Goal: Information Seeking & Learning: Check status

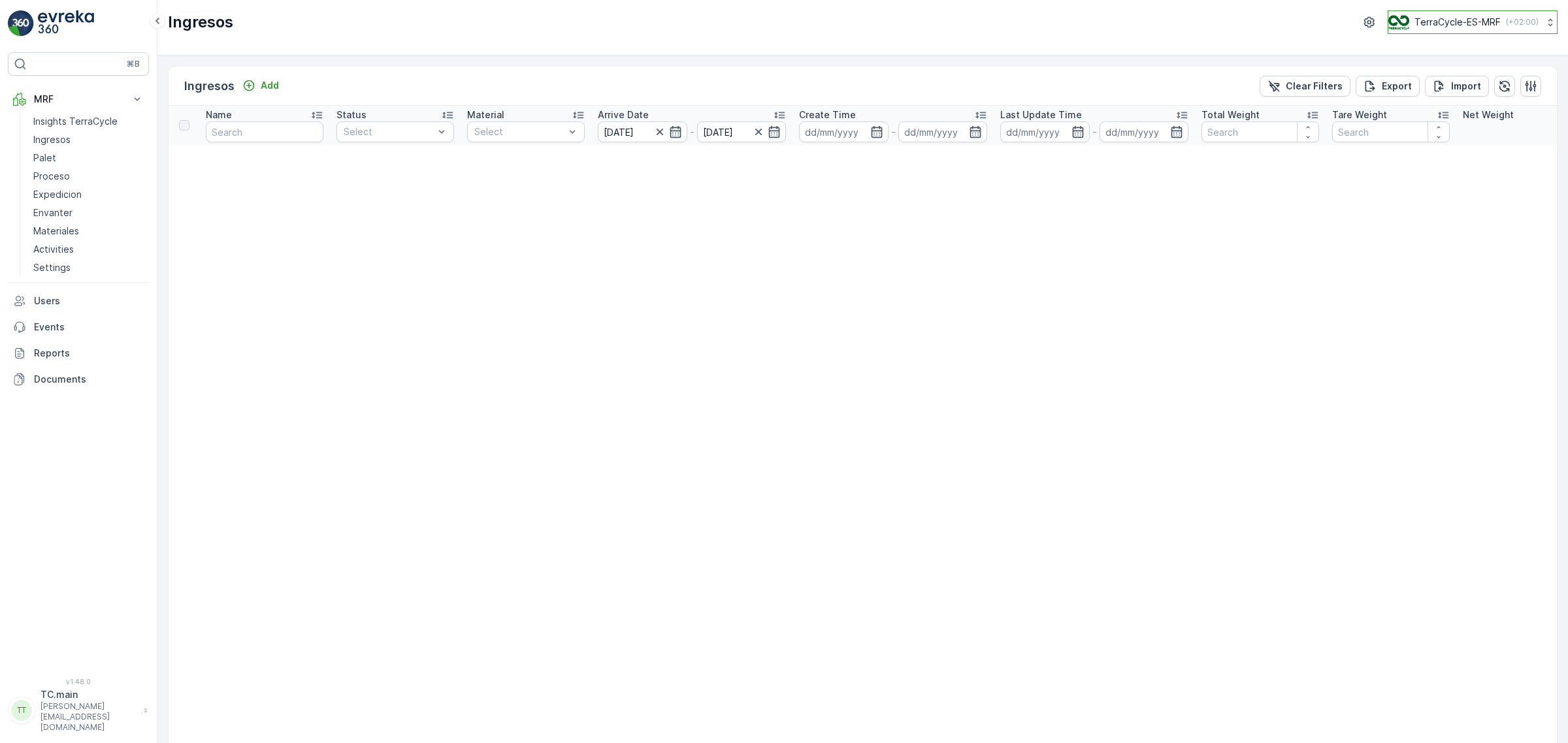
click at [1419, 30] on button "TerraCycle-ES-MRF ( +02:00 )" at bounding box center [1472, 22] width 170 height 23
type input "ie"
click at [1414, 74] on span "TerraCycle-IE" at bounding box center [1469, 80] width 145 height 13
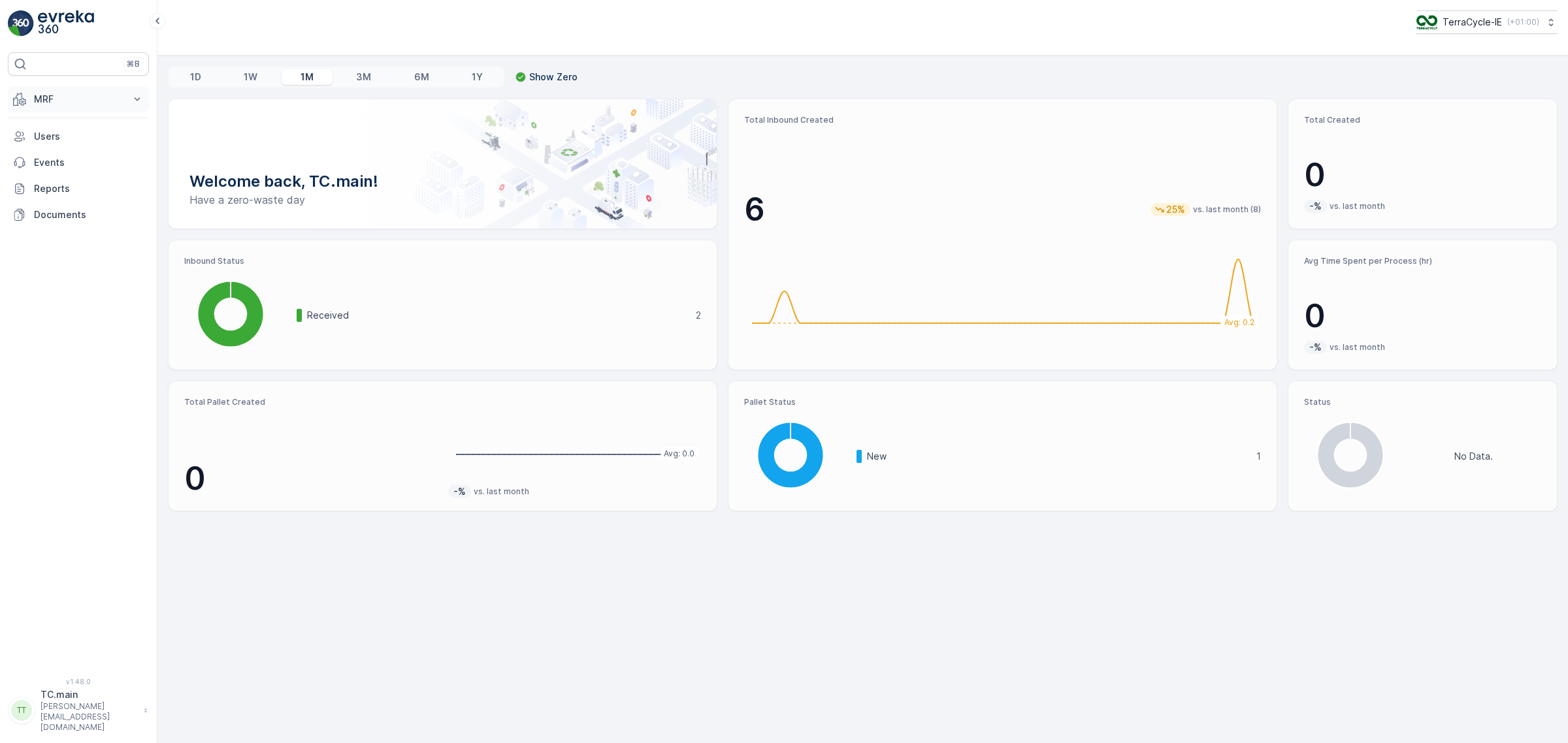
click at [59, 106] on button "MRF" at bounding box center [78, 99] width 141 height 26
click at [69, 144] on link "Inbound" at bounding box center [88, 139] width 121 height 18
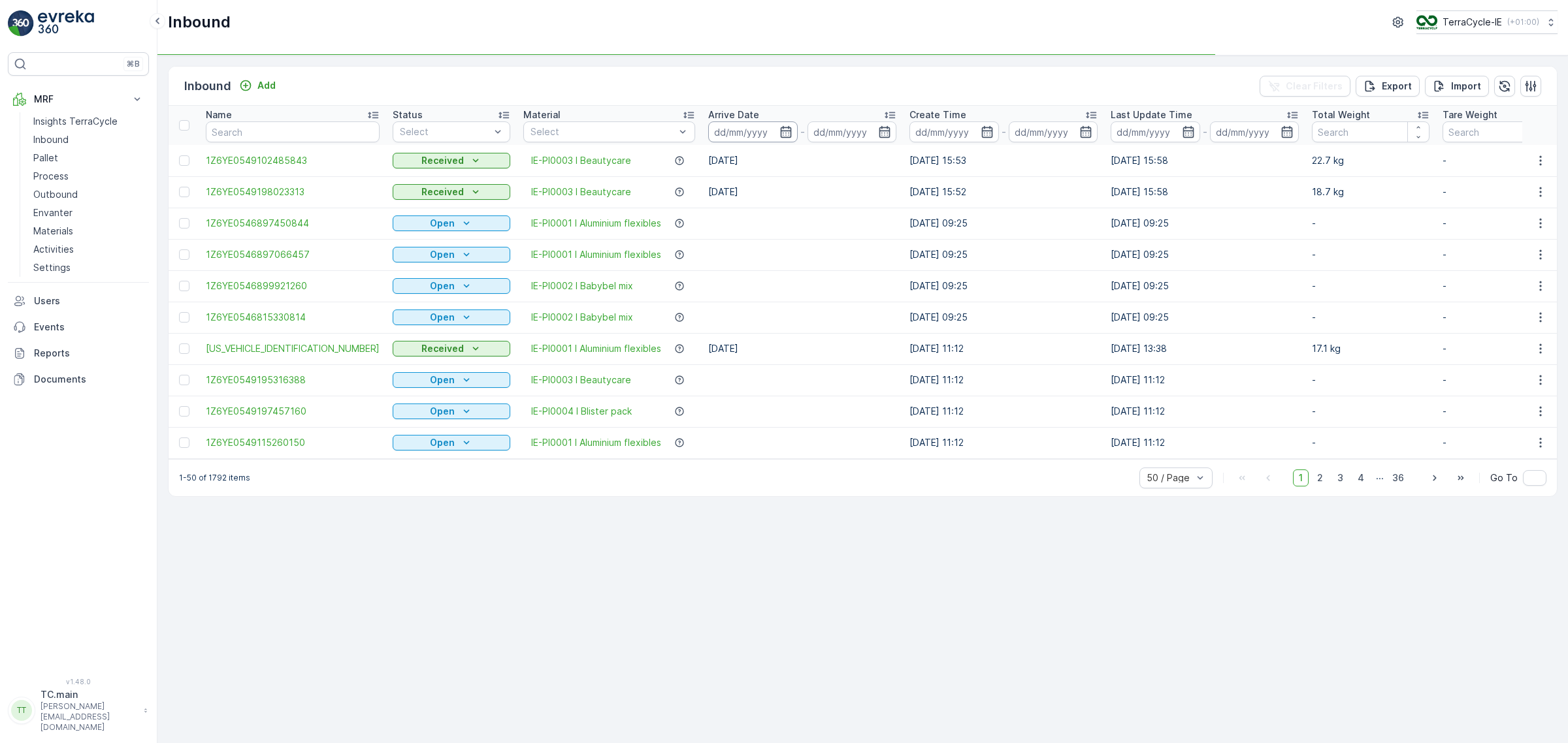
click at [708, 129] on input at bounding box center [752, 132] width 90 height 21
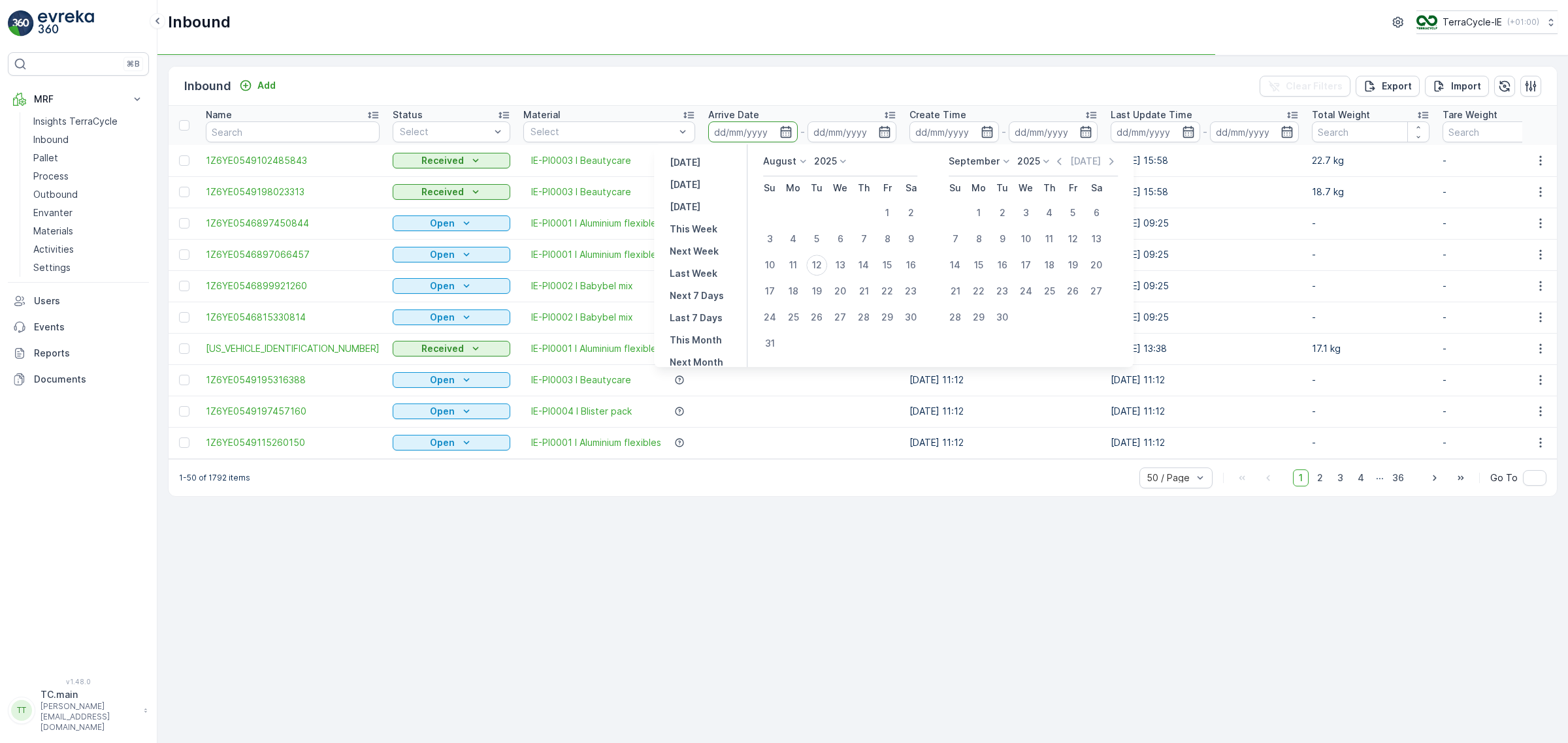
click at [708, 129] on input at bounding box center [752, 132] width 90 height 21
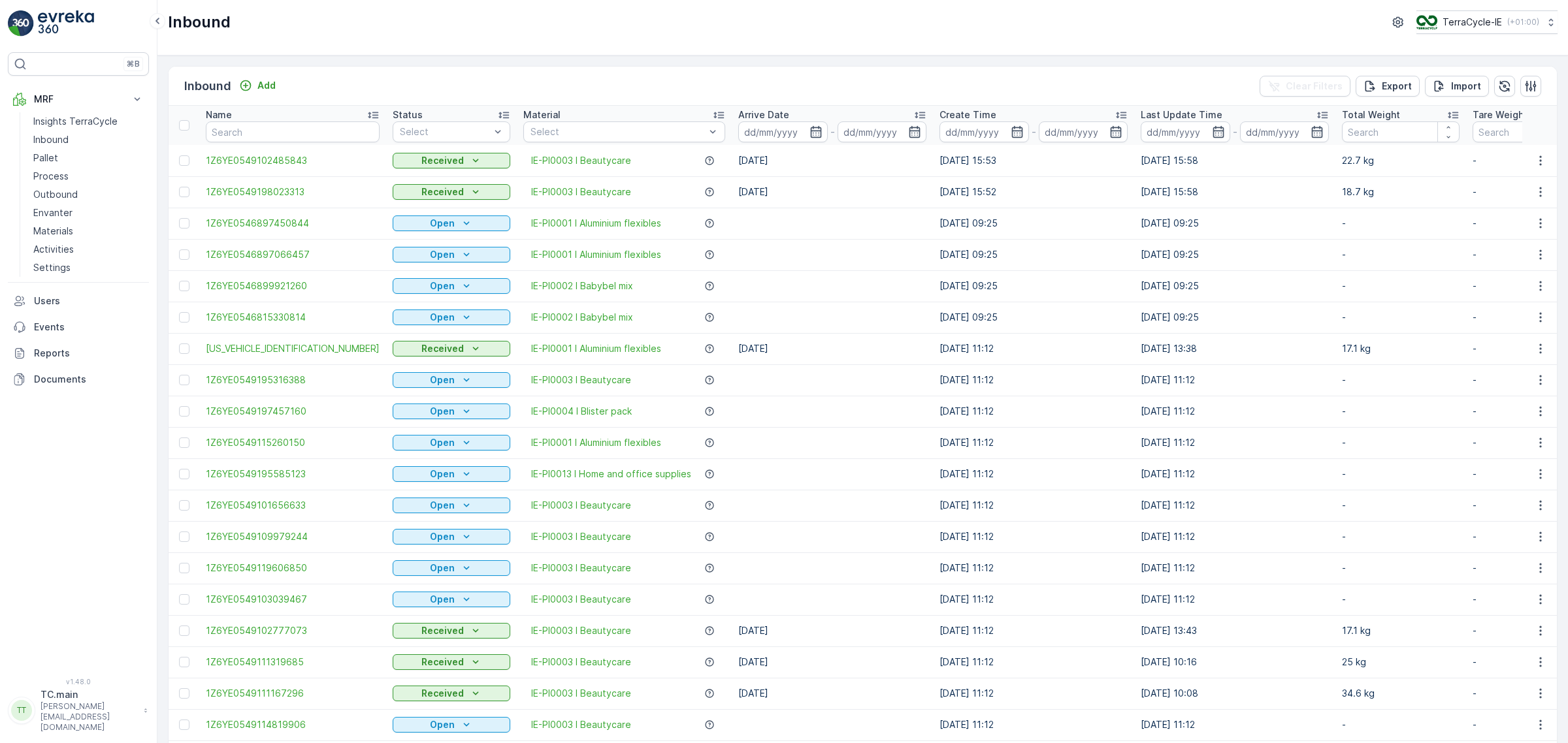
click at [738, 129] on input at bounding box center [782, 132] width 90 height 21
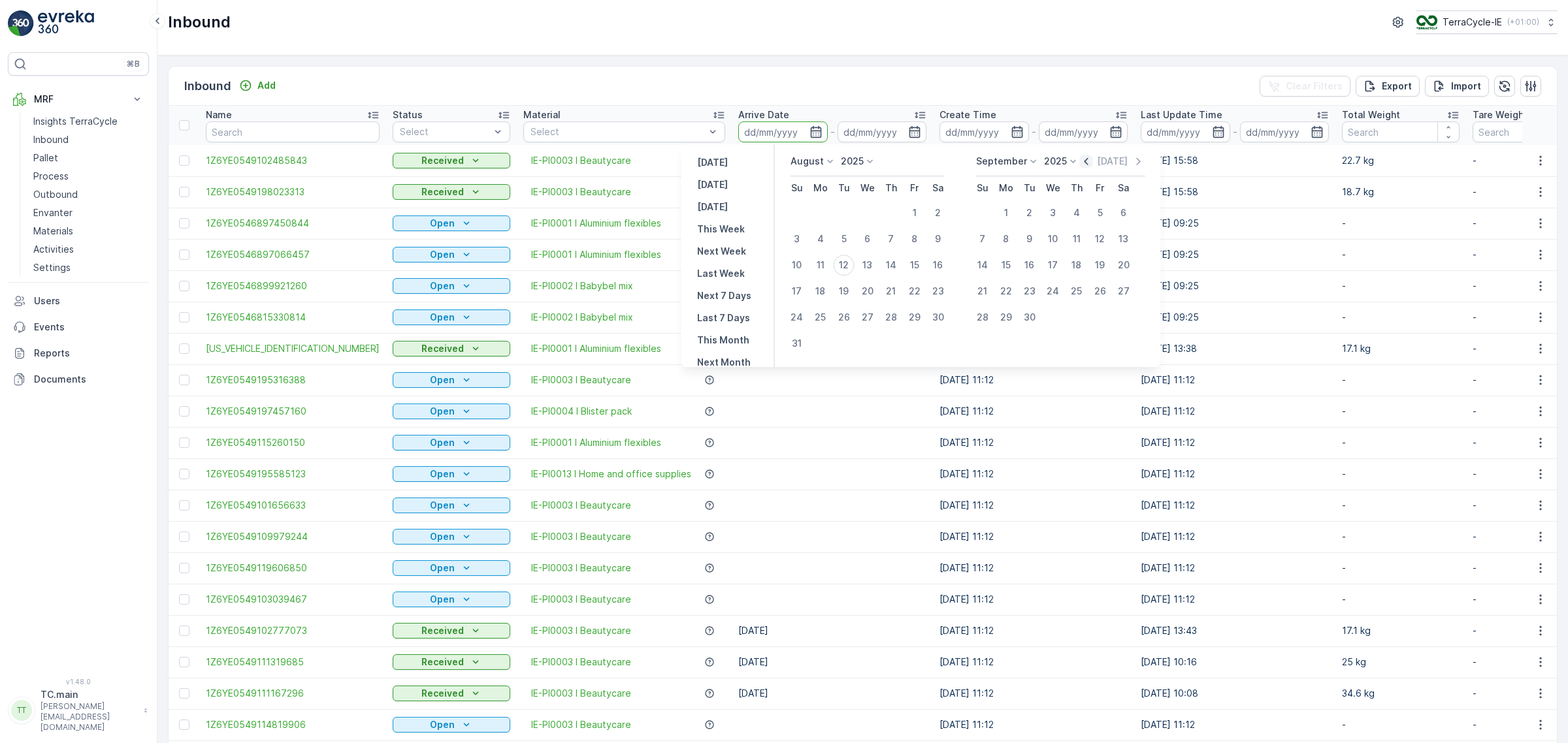
click at [1081, 162] on icon "button" at bounding box center [1086, 161] width 13 height 13
click at [847, 269] on div "15" at bounding box center [844, 265] width 21 height 21
type input "15.07.2025"
click at [1009, 260] on div "11" at bounding box center [1006, 265] width 21 height 21
type input "11.08.2025"
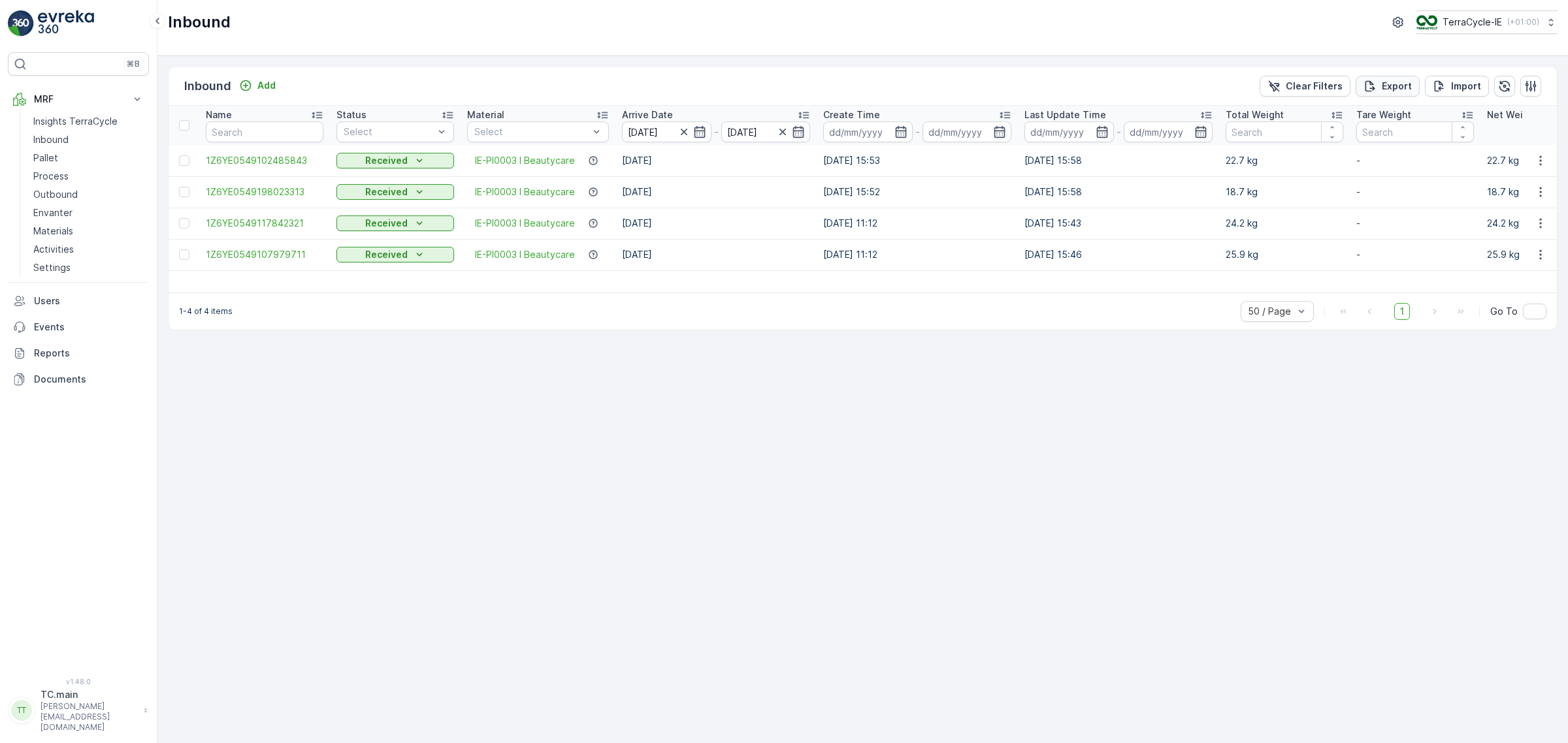
click at [1388, 81] on p "Export" at bounding box center [1397, 86] width 30 height 13
click at [1396, 71] on span "reports" at bounding box center [1462, 71] width 154 height 14
click at [1545, 24] on icon "close" at bounding box center [1547, 23] width 7 height 7
click at [1460, 24] on p "TerraCycle-IE" at bounding box center [1471, 22] width 60 height 13
type input "fr"
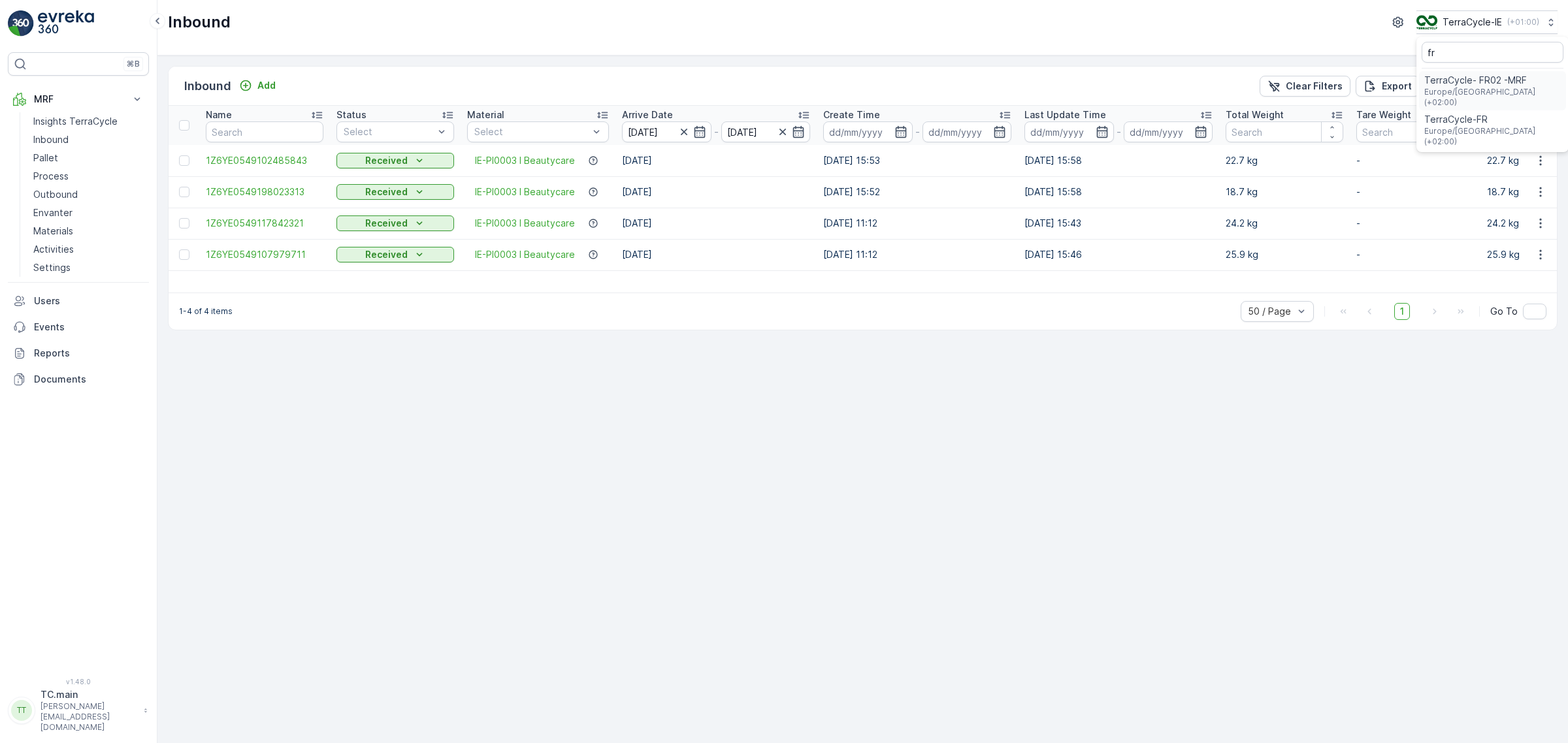
click at [1481, 80] on span "TerraCycle- FR02 -MRF" at bounding box center [1492, 80] width 136 height 13
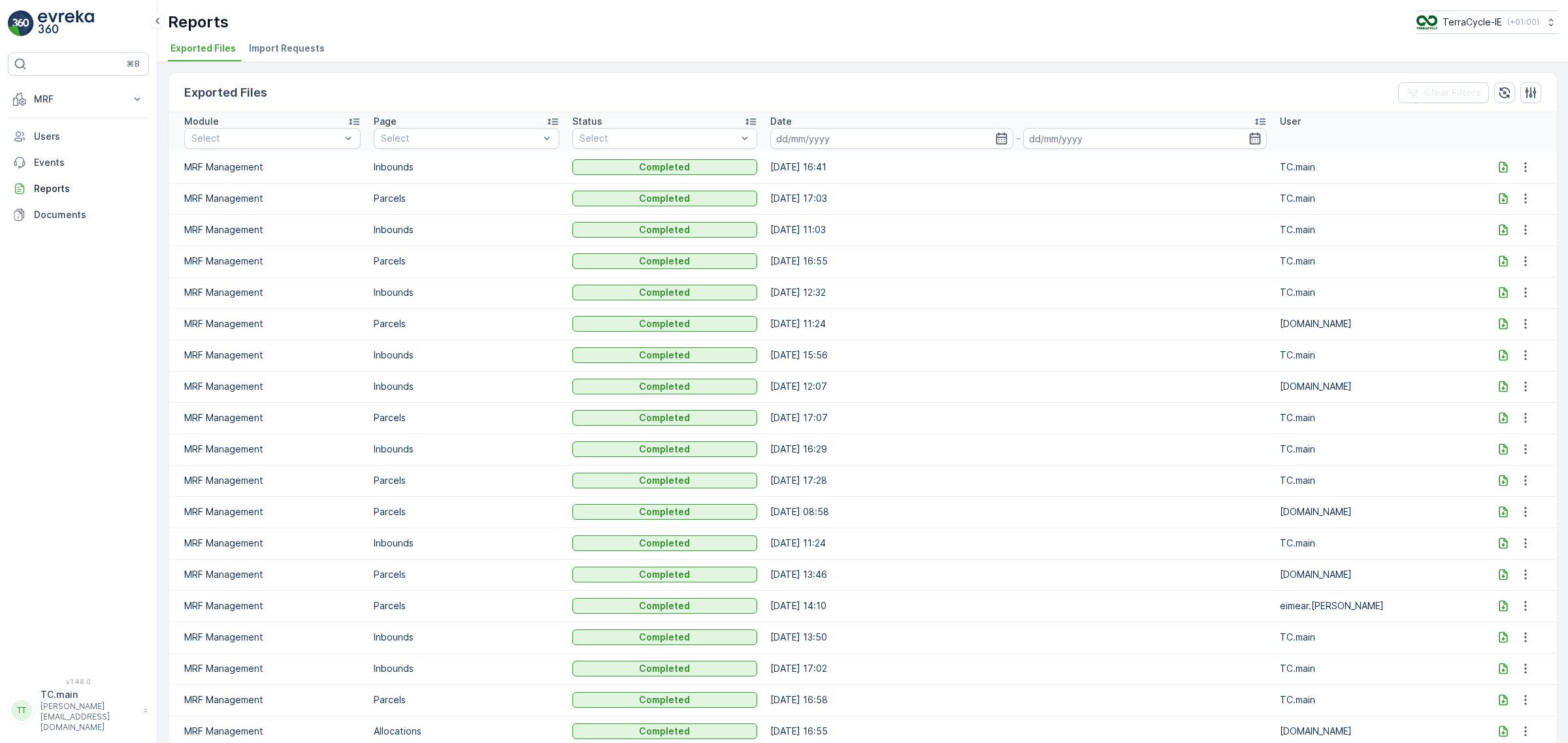
click at [1499, 169] on icon at bounding box center [1502, 167] width 8 height 11
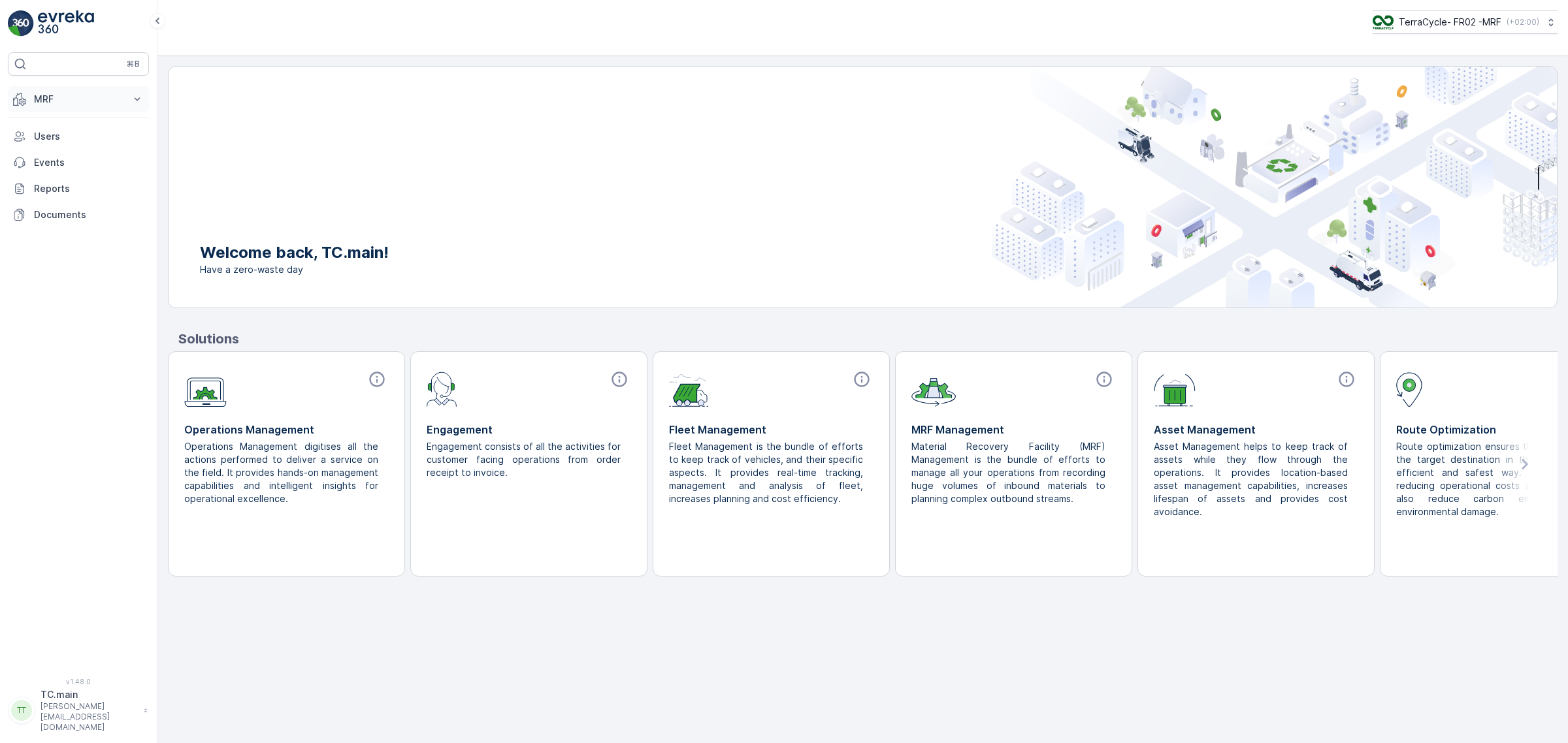
click at [78, 101] on p "MRF" at bounding box center [78, 99] width 89 height 13
click at [71, 147] on link "Reception" at bounding box center [88, 139] width 121 height 18
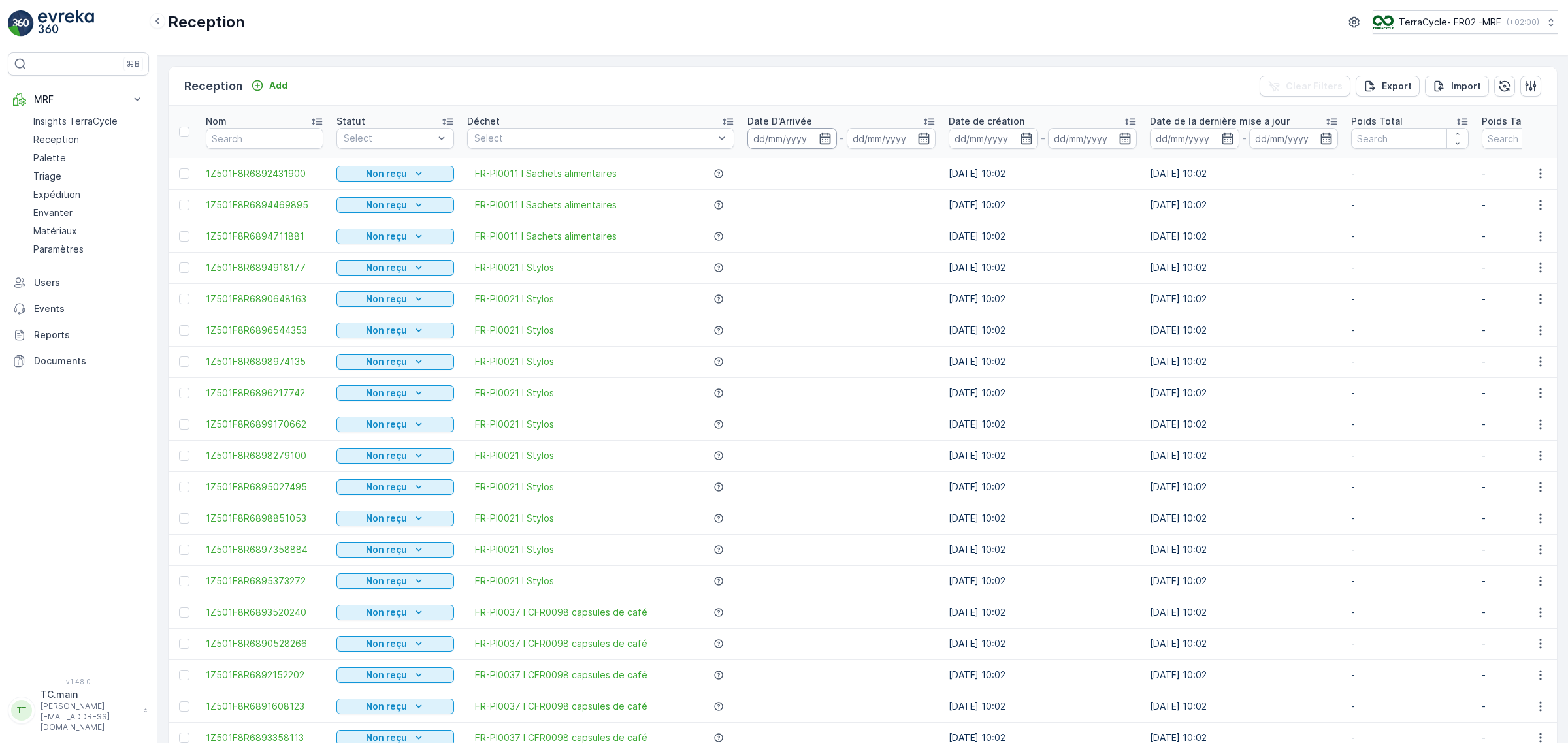
click at [756, 139] on input at bounding box center [792, 139] width 90 height 21
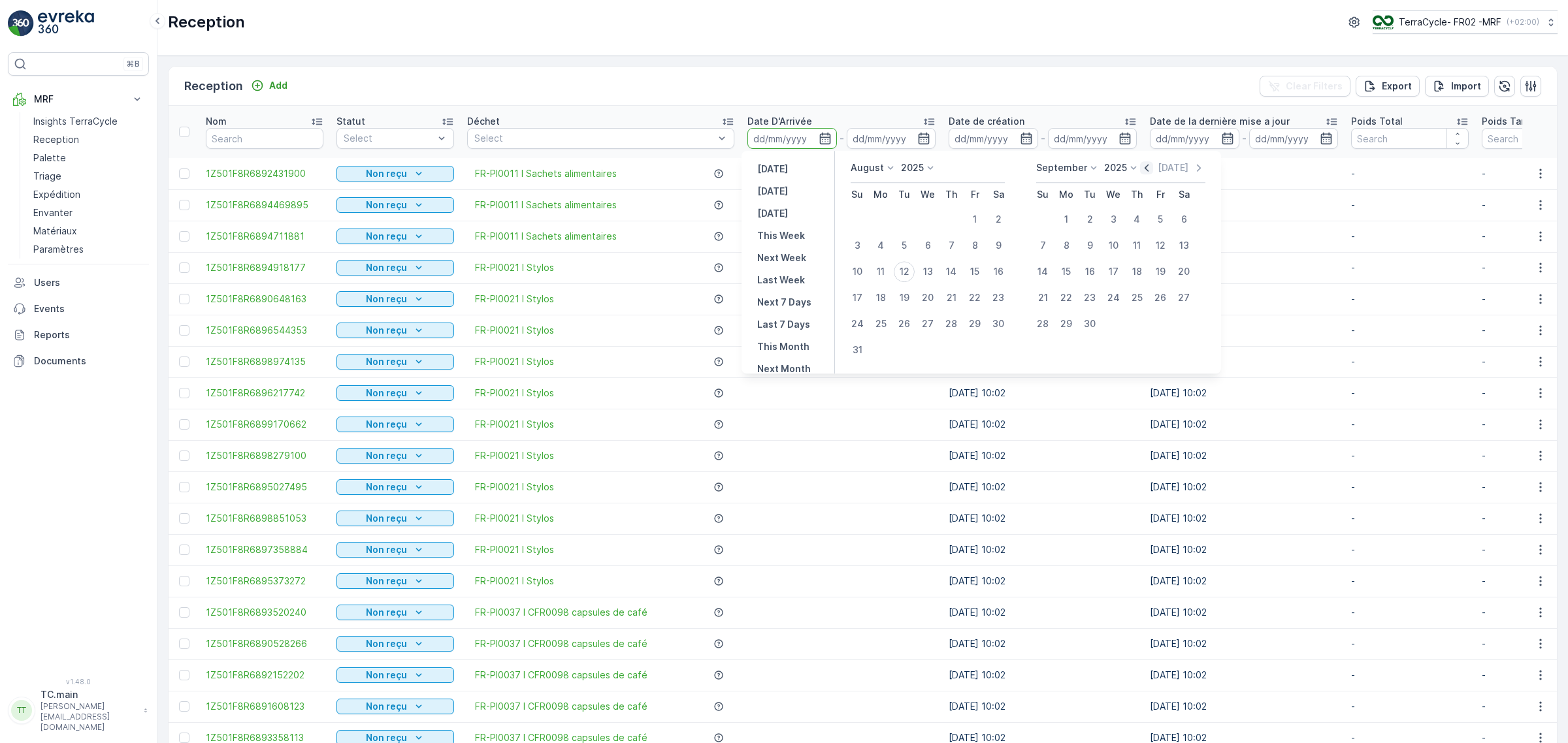
click at [1143, 170] on icon "button" at bounding box center [1146, 167] width 13 height 13
click at [927, 302] on div "25" at bounding box center [928, 298] width 21 height 21
type input "25.06.2025"
click at [1156, 298] on div "25" at bounding box center [1160, 298] width 21 height 21
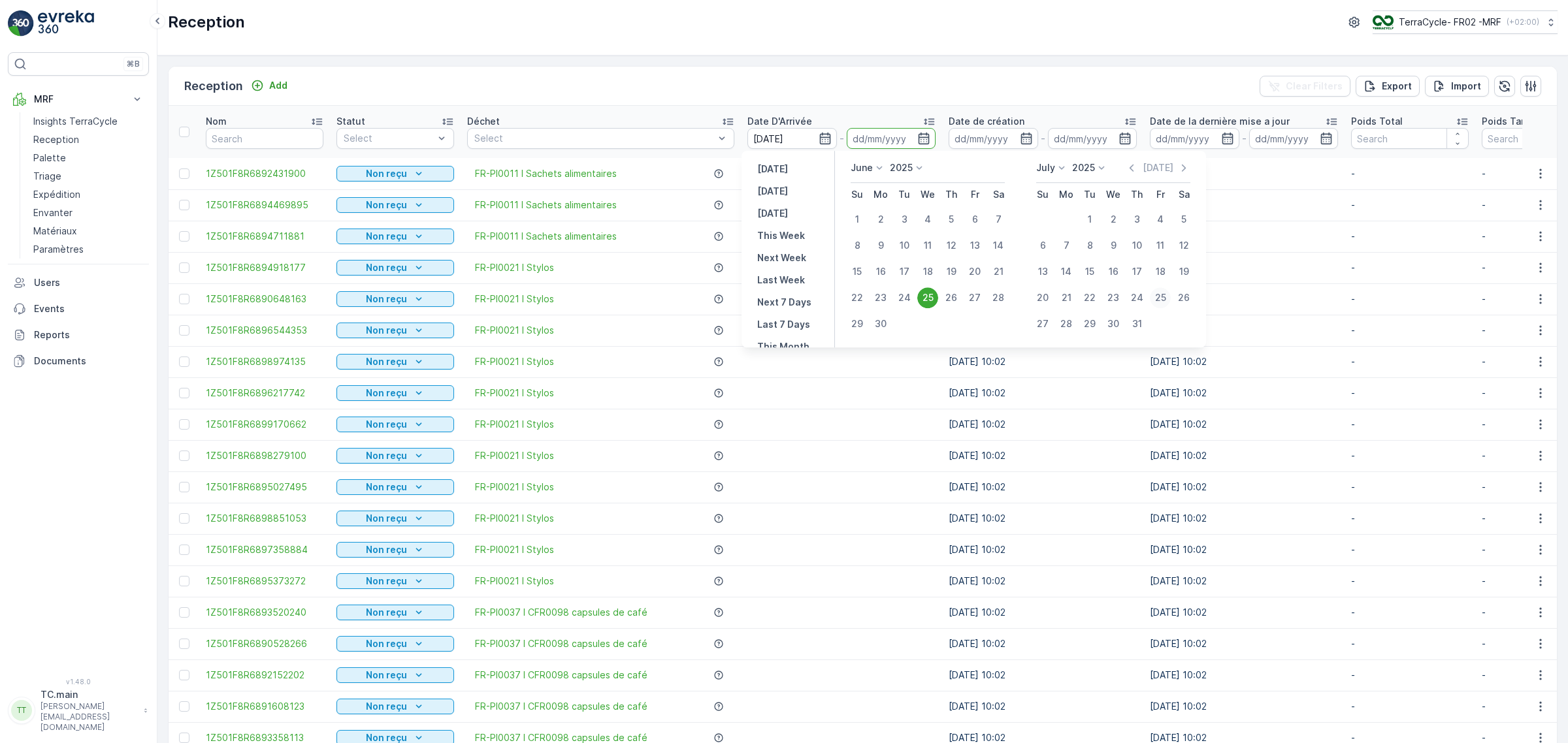
type input "[DATE]"
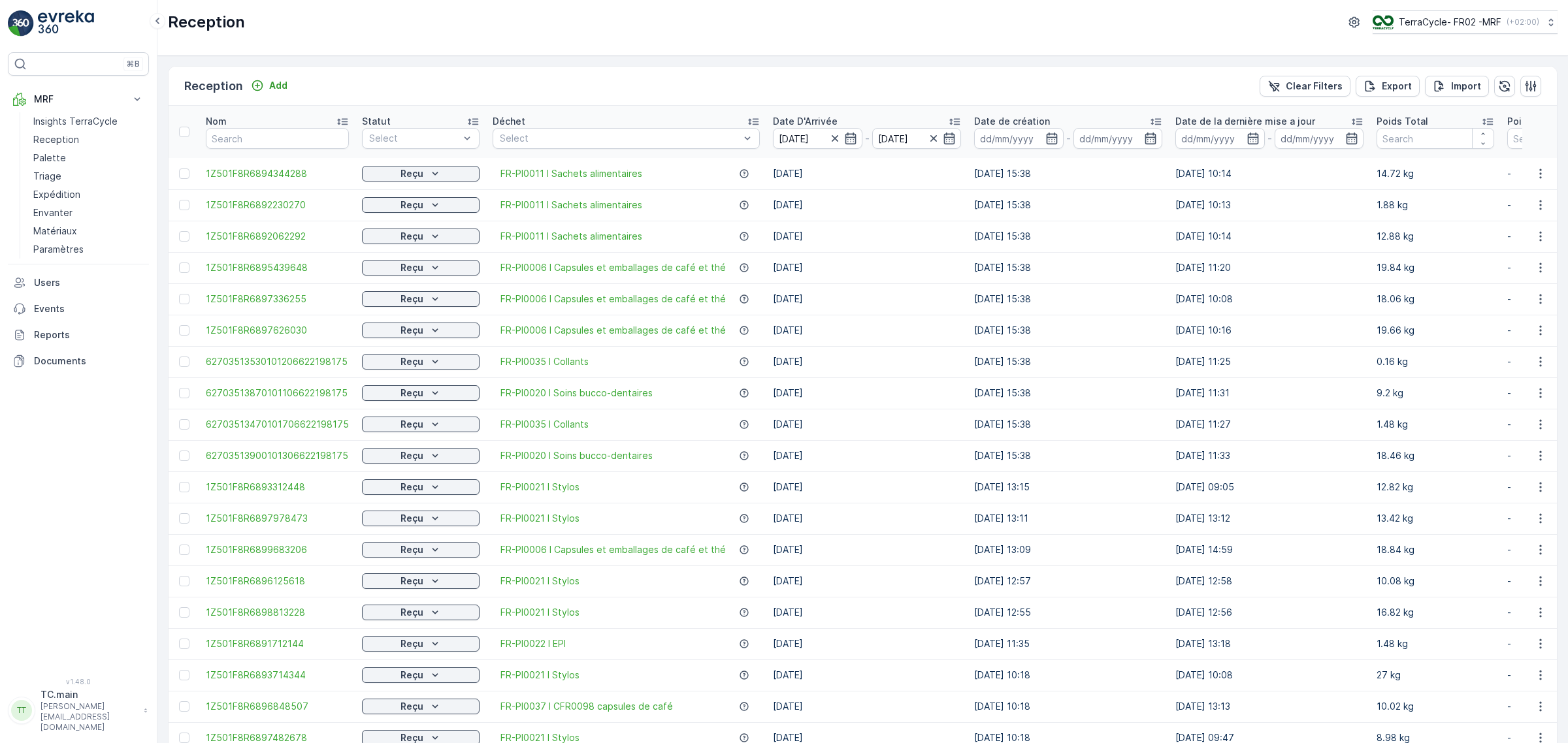
click at [1125, 326] on td "23.07.2025 15:38" at bounding box center [1067, 331] width 201 height 32
click at [1352, 125] on icon at bounding box center [1357, 122] width 11 height 7
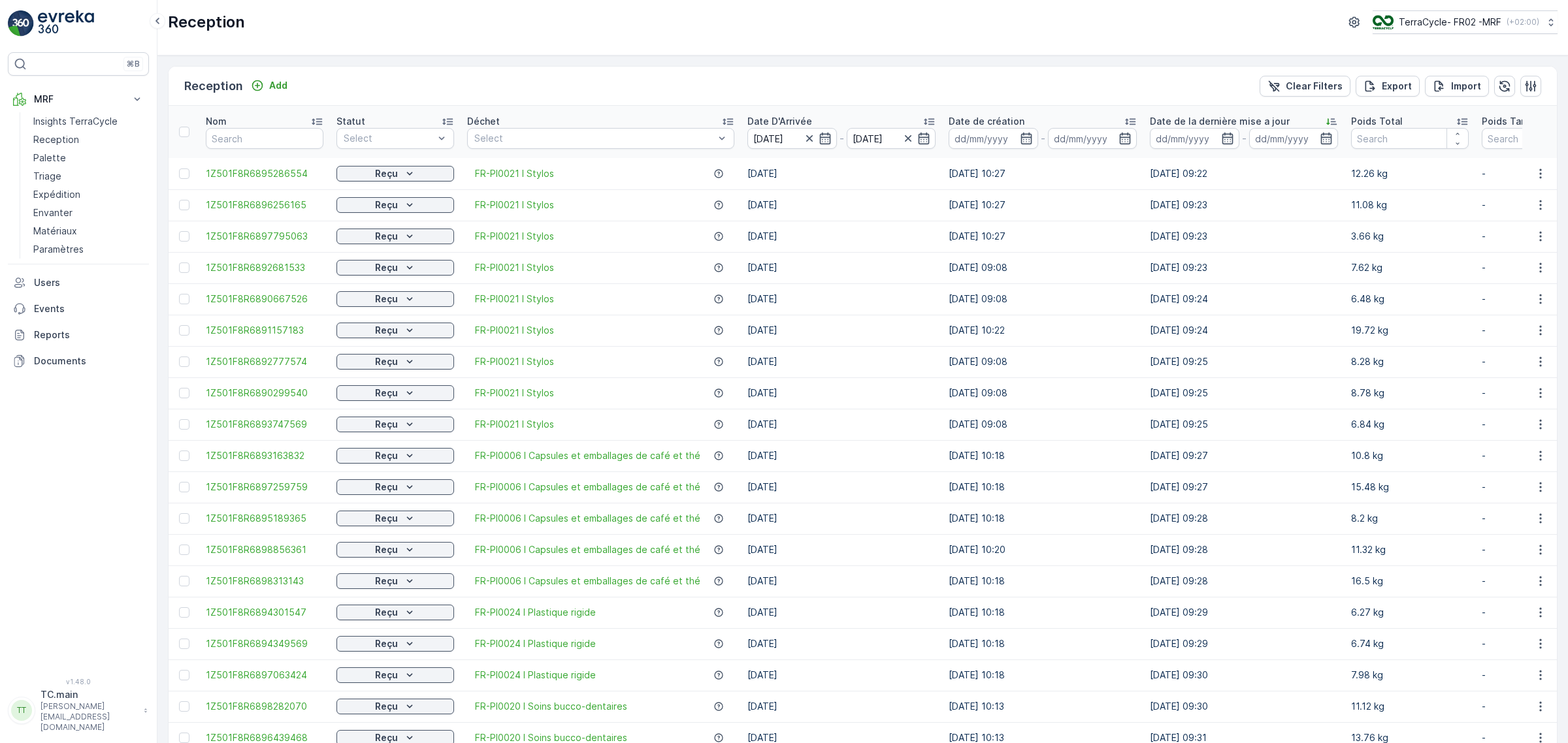
click at [1325, 123] on icon at bounding box center [1331, 121] width 13 height 13
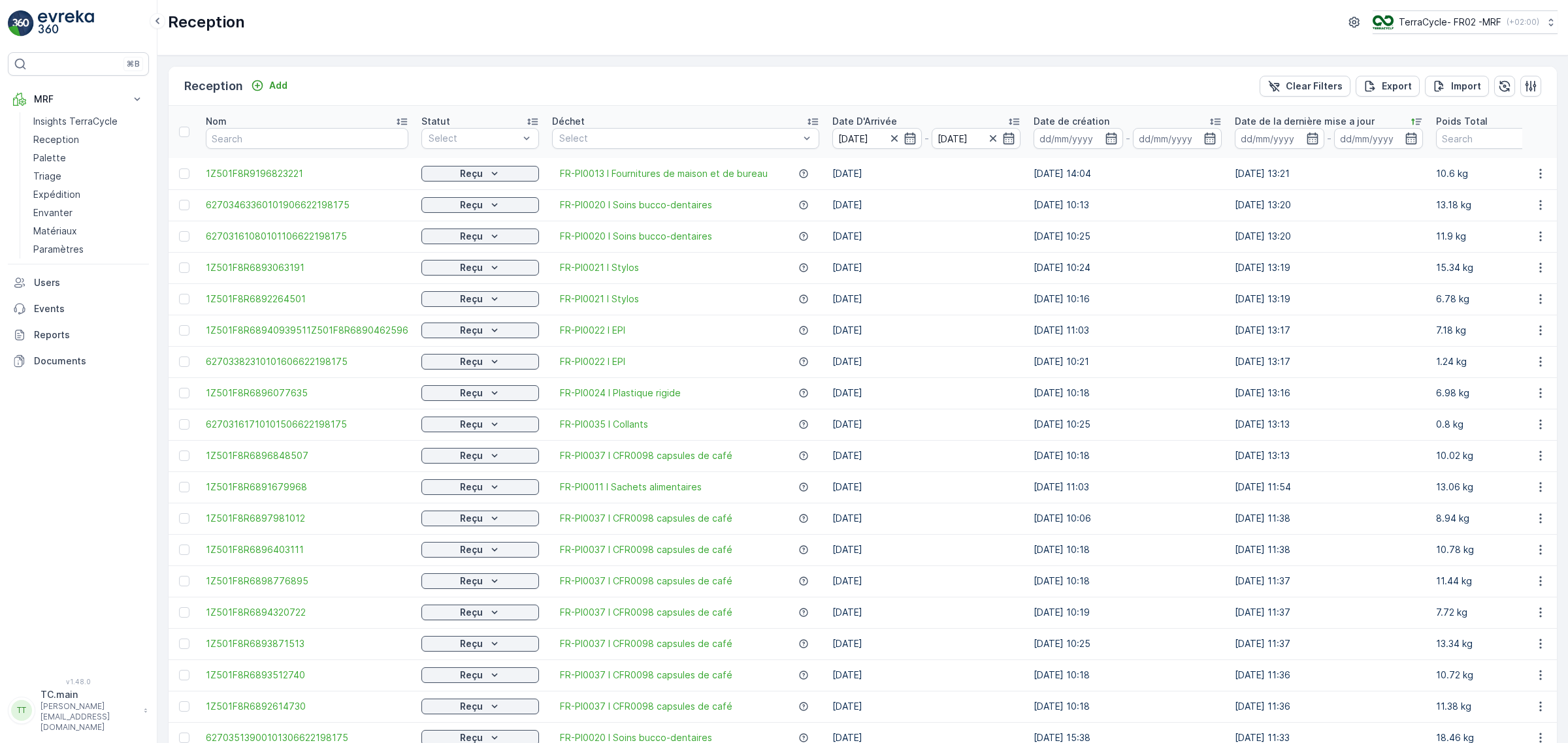
click at [1241, 332] on td "31.07.2025 13:17" at bounding box center [1328, 331] width 201 height 32
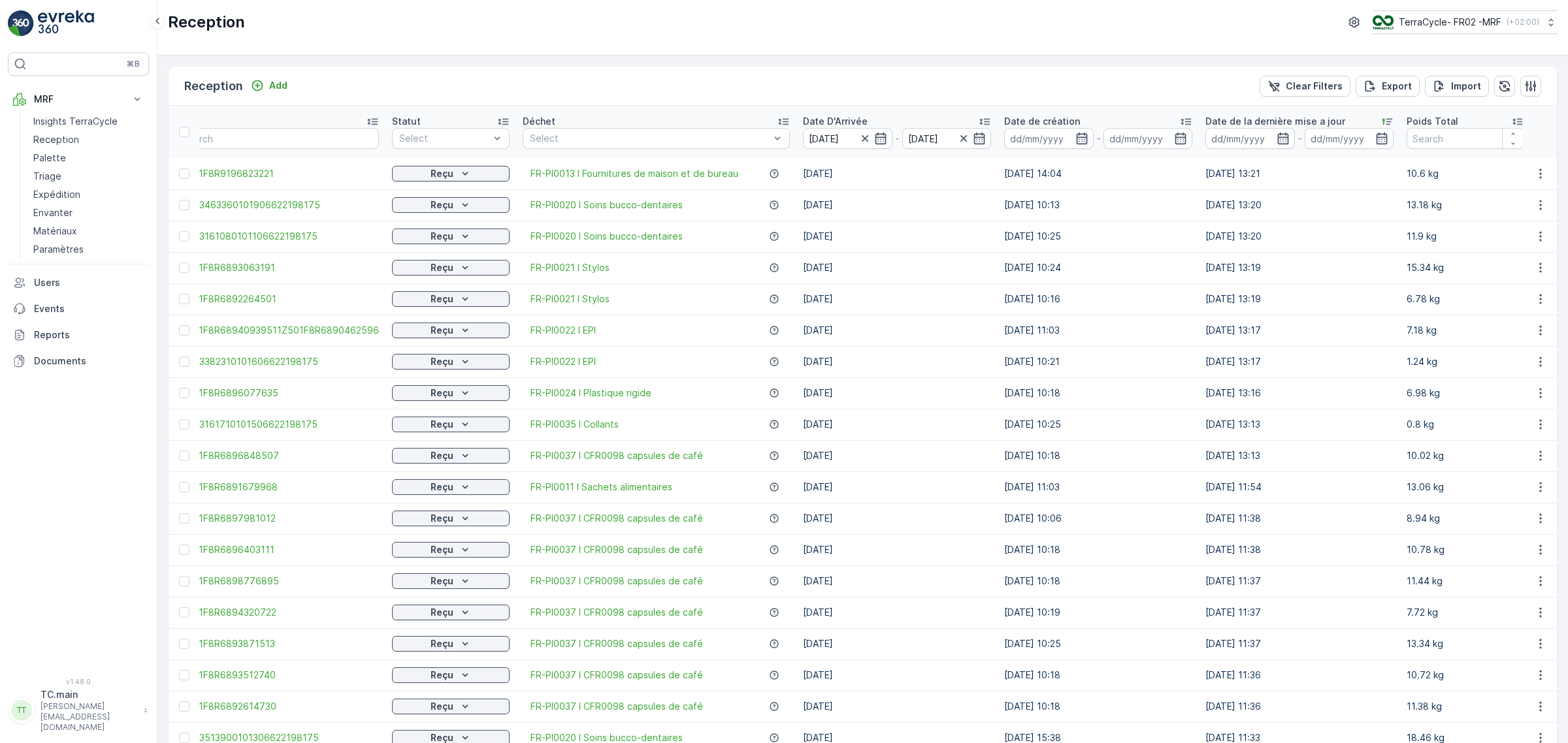
scroll to position [0, 32]
drag, startPoint x: 1199, startPoint y: 454, endPoint x: 1276, endPoint y: 454, distance: 77.0
click at [1276, 454] on td "[DATE] 13:13" at bounding box center [1296, 456] width 201 height 32
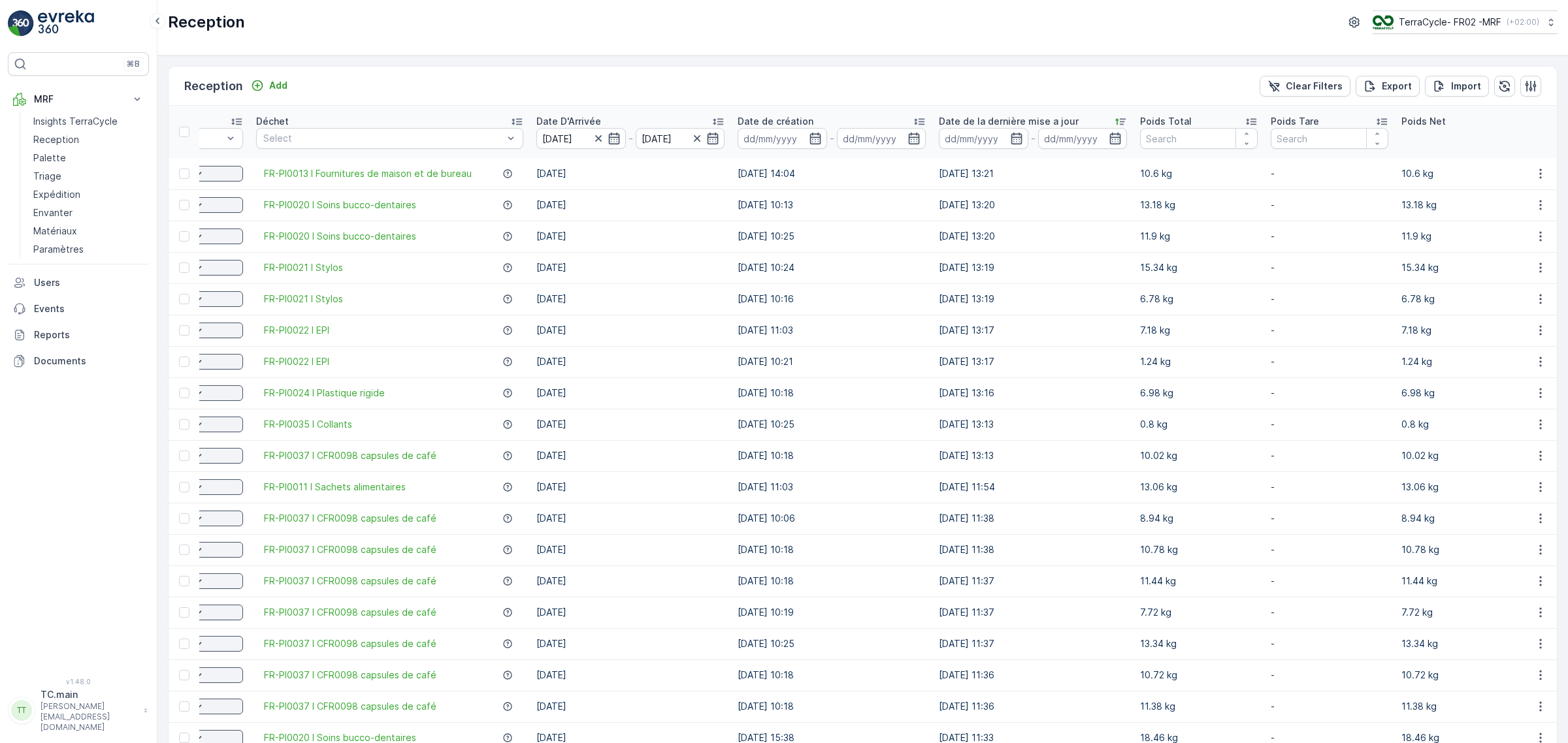
scroll to position [0, 280]
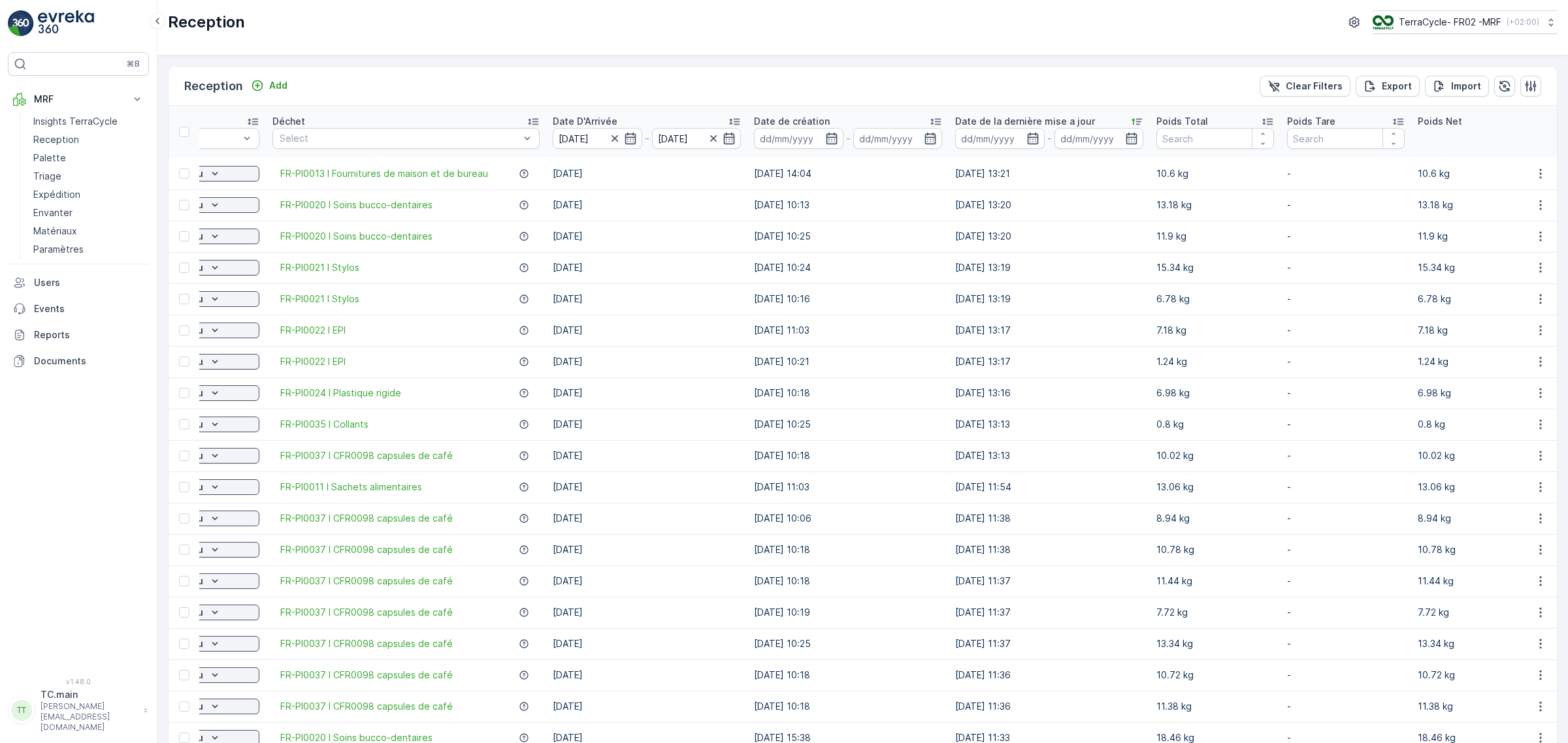
click at [694, 458] on td "[DATE]" at bounding box center [646, 456] width 201 height 32
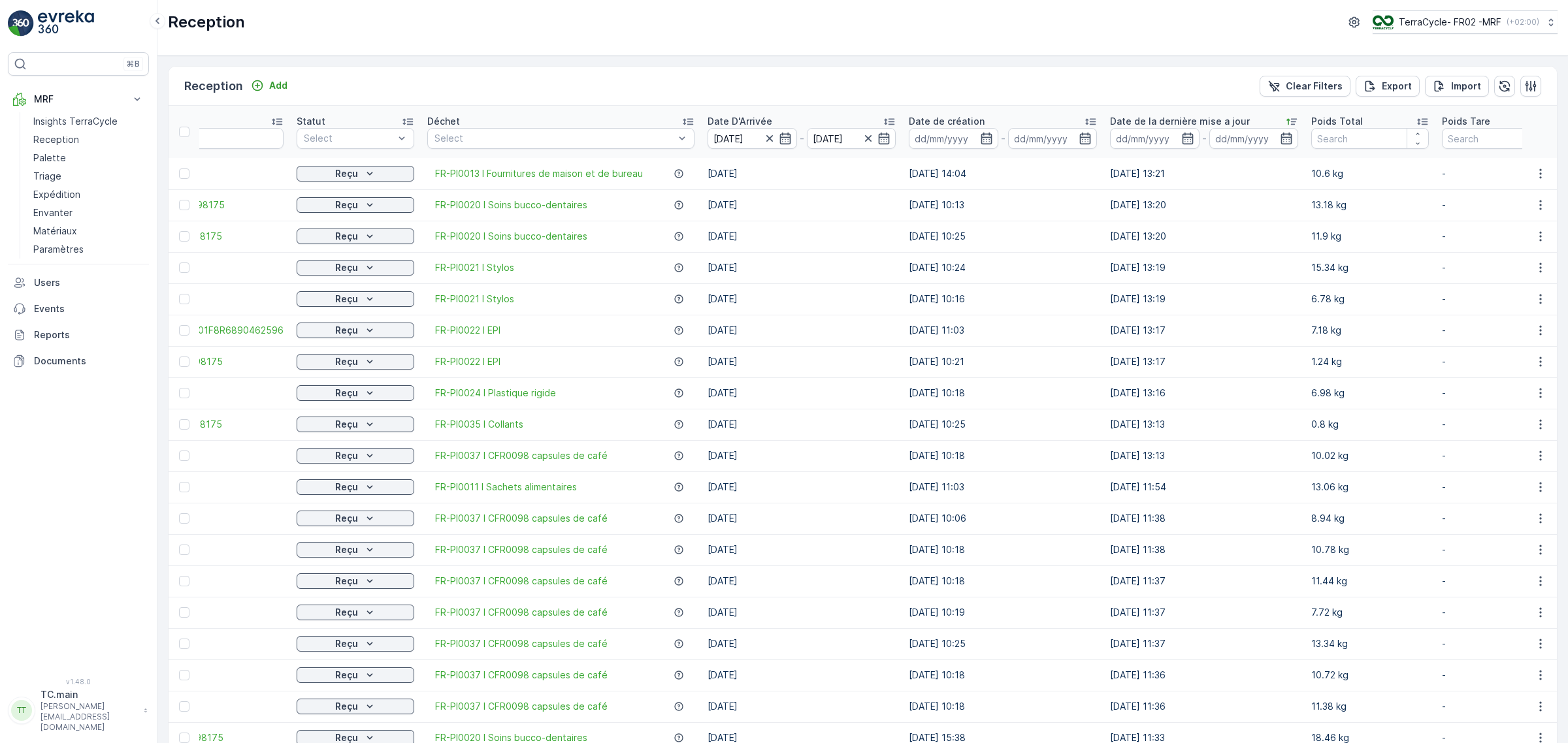
scroll to position [0, 0]
